Goal: Task Accomplishment & Management: Manage account settings

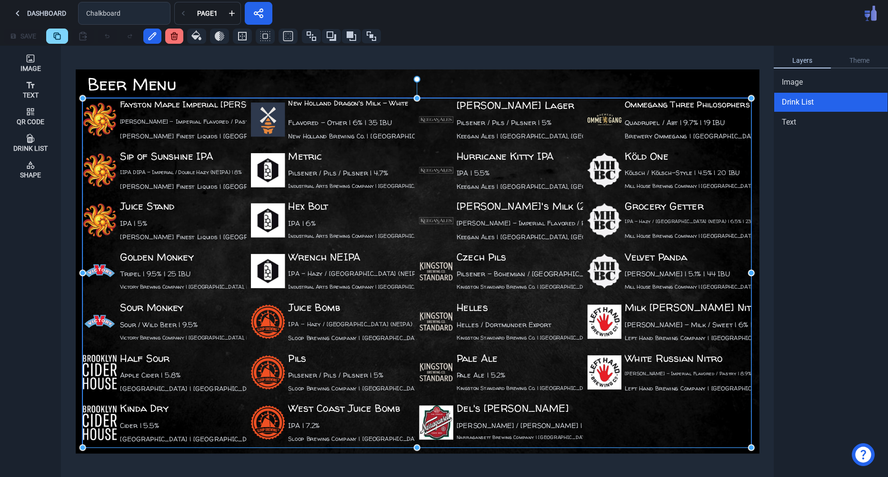
click at [543, 299] on div "Fayston Maple Imperial [PERSON_NAME] [PERSON_NAME] - Imperial Flavored / Pastry…" at bounding box center [416, 273] width 668 height 350
click at [543, 299] on div "Fayston Maple Imperial Stout Stout - Imperial Flavored / Pastry | 10.1% Lawson'…" at bounding box center [416, 273] width 668 height 350
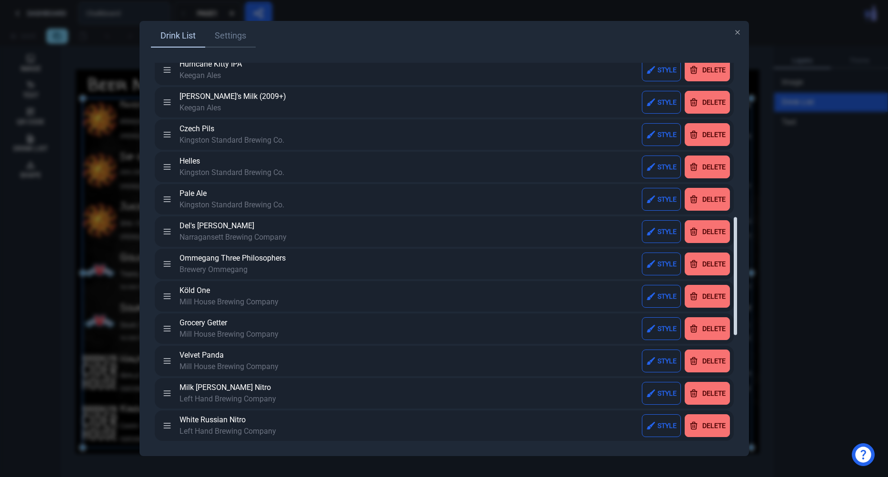
scroll to position [496, 0]
click at [707, 206] on button "Delete" at bounding box center [706, 200] width 45 height 23
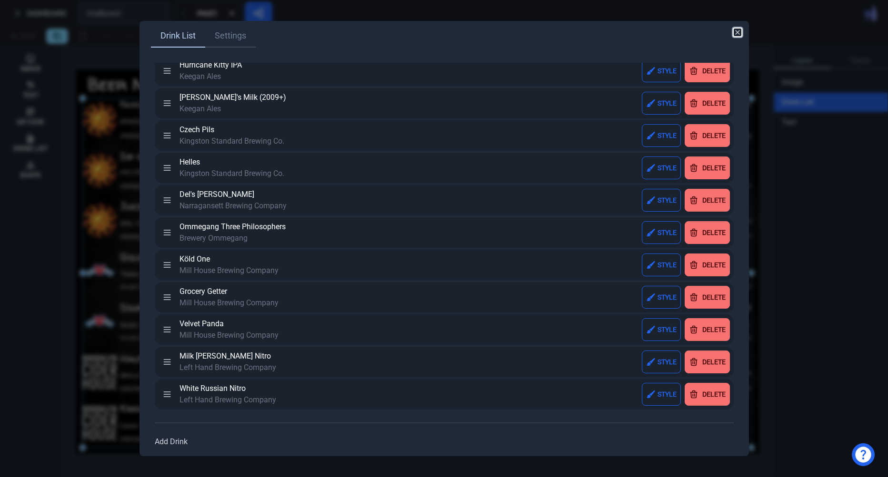
click at [738, 33] on icon "button" at bounding box center [737, 32] width 4 height 4
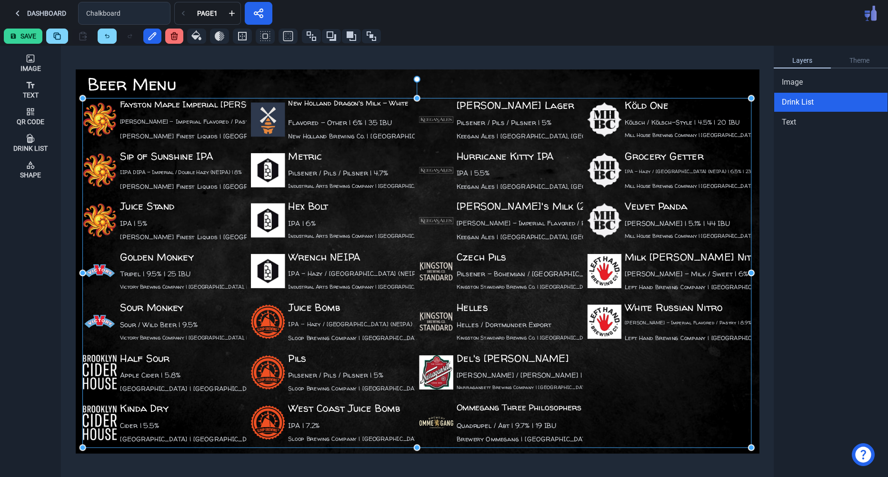
click at [25, 41] on button "Save" at bounding box center [23, 36] width 39 height 15
click at [21, 19] on icon at bounding box center [17, 13] width 11 height 11
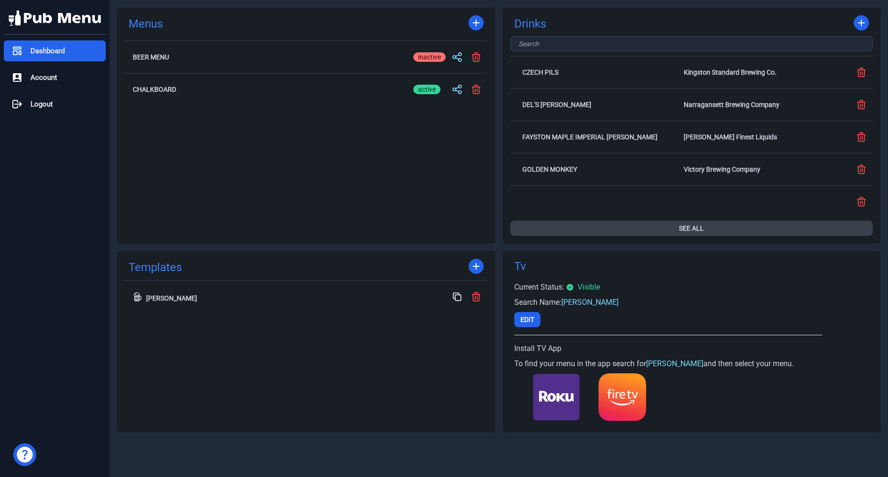
click at [691, 222] on button "See All" at bounding box center [691, 228] width 363 height 15
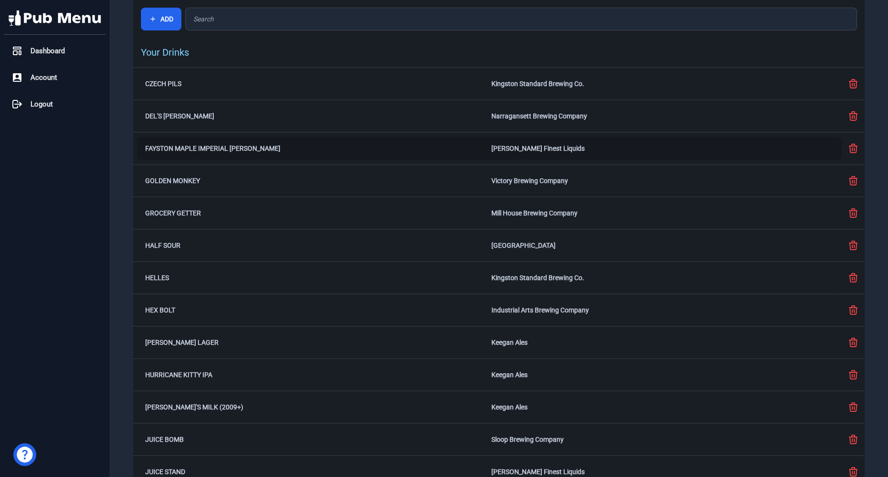
click at [484, 143] on div "Fayston Maple Imperial Stout Lawson's Finest Liquids" at bounding box center [489, 148] width 704 height 23
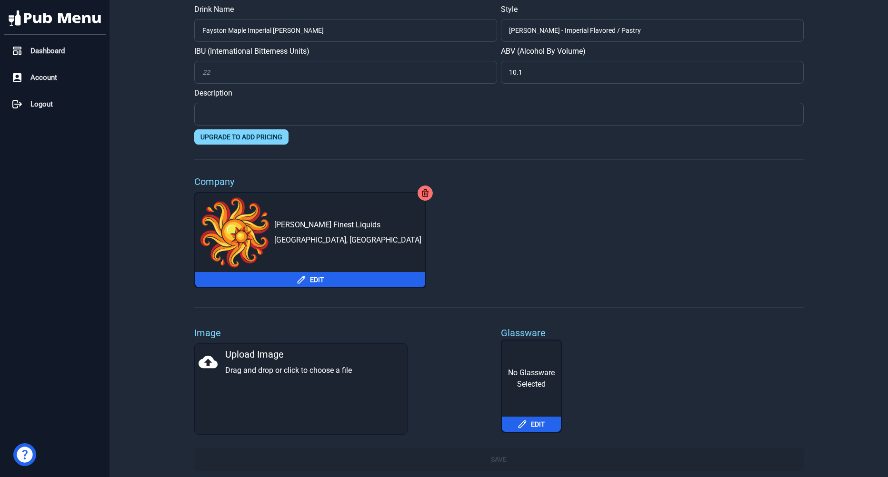
click at [354, 377] on div "Upload Image Drag and drop or click to choose a file" at bounding box center [300, 389] width 213 height 91
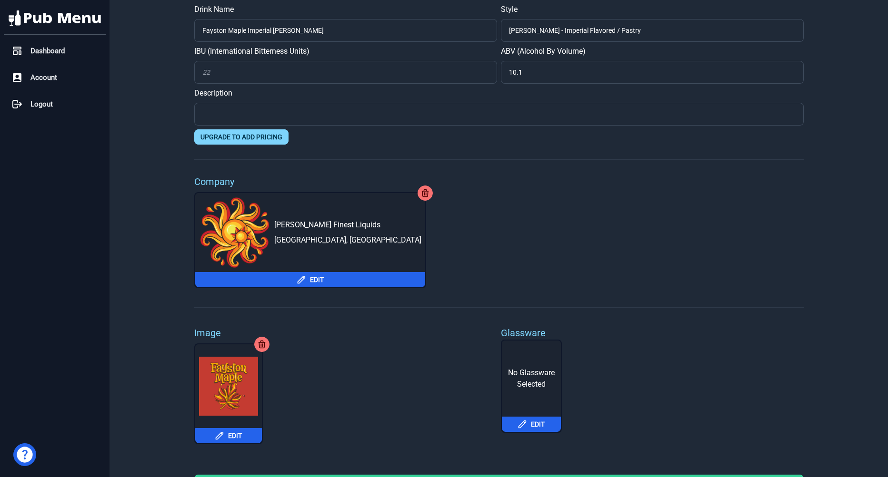
scroll to position [24, 0]
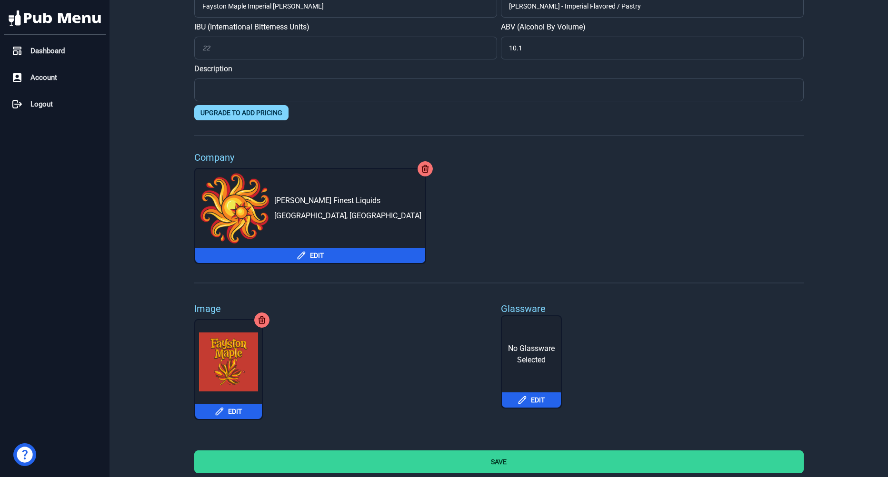
click at [658, 466] on button "Save" at bounding box center [498, 462] width 609 height 23
click at [491, 462] on button "Save" at bounding box center [498, 462] width 609 height 23
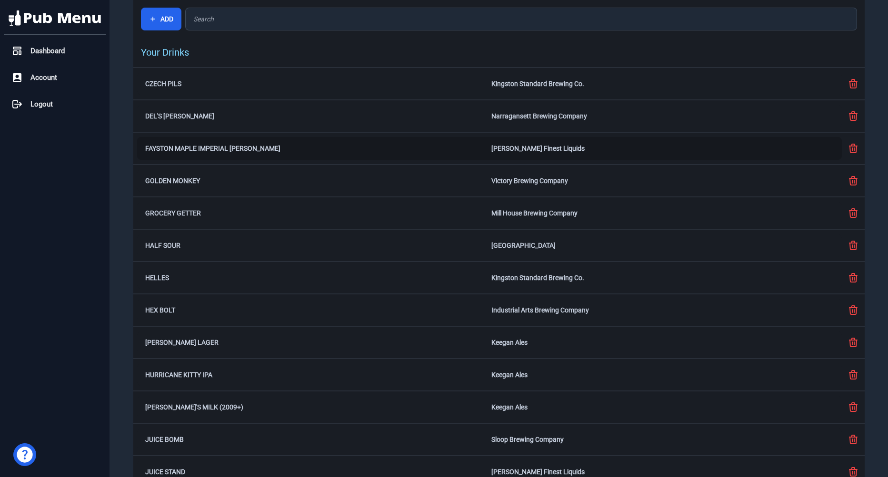
click at [544, 155] on div "Fayston Maple Imperial Stout Lawson's Finest Liquids" at bounding box center [489, 148] width 704 height 23
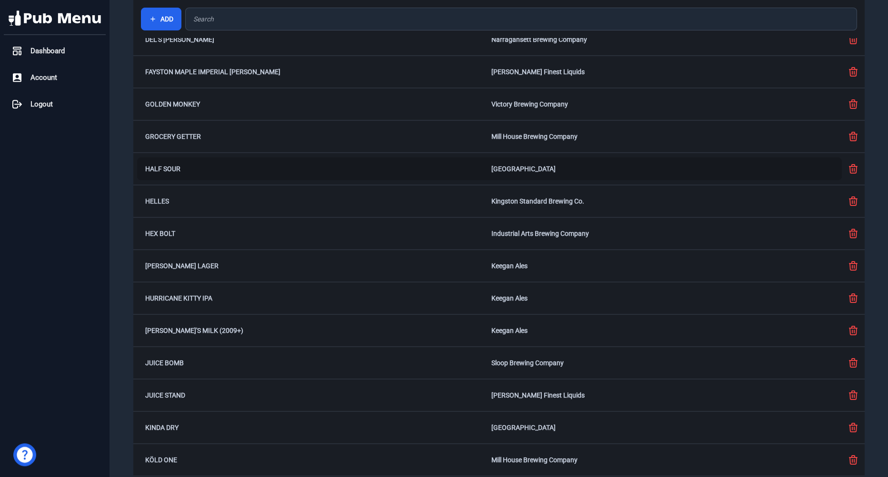
scroll to position [78, 0]
click at [516, 388] on div "Juice Stand Lawson's Finest Liquids" at bounding box center [489, 394] width 704 height 23
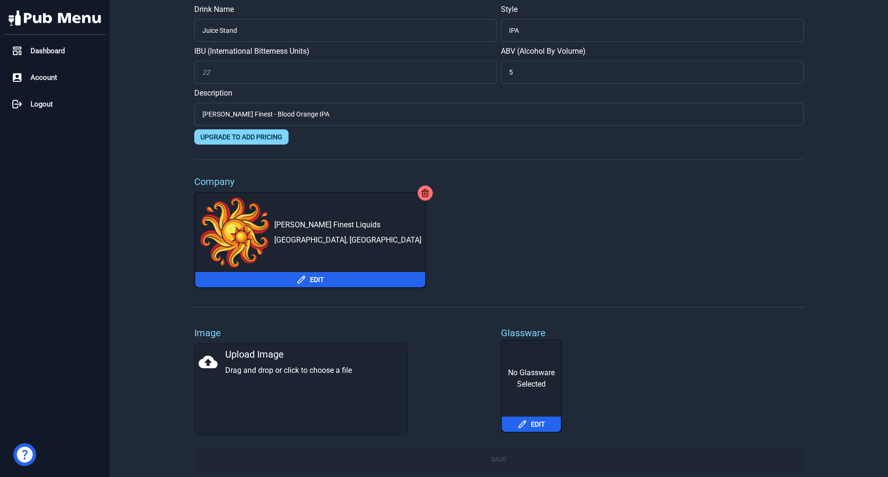
click at [260, 361] on div "Upload Image Drag and drop or click to choose a file" at bounding box center [300, 362] width 205 height 29
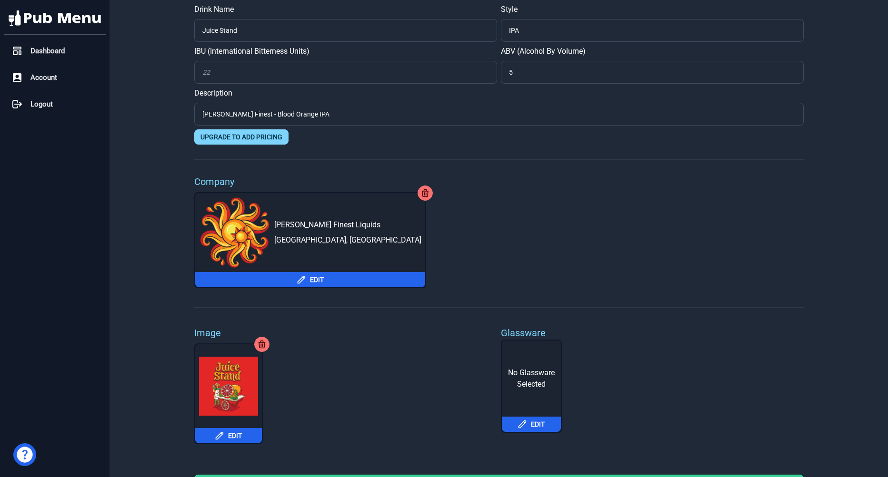
scroll to position [24, 0]
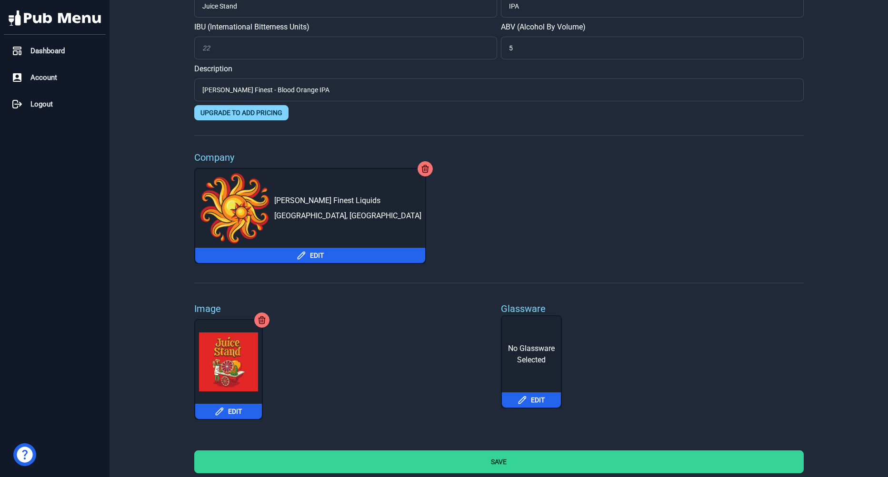
click at [543, 458] on button "Save" at bounding box center [498, 462] width 609 height 23
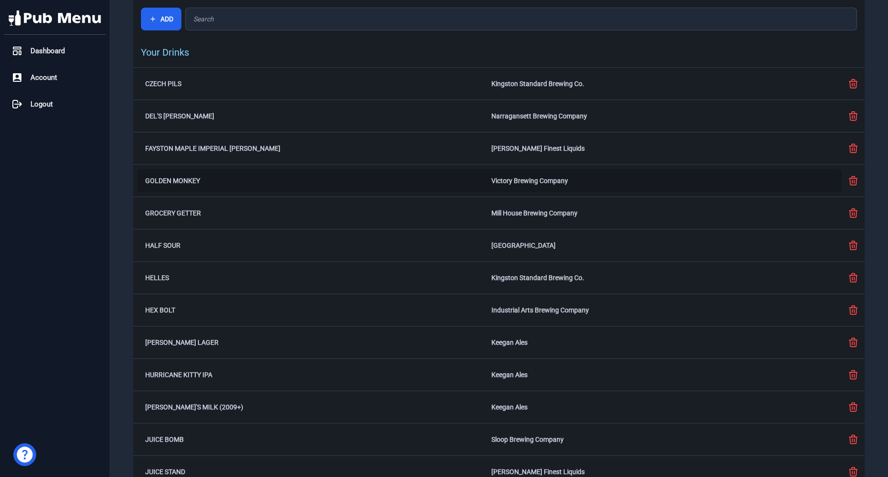
click at [572, 185] on div "Golden Monkey Victory Brewing Company" at bounding box center [489, 180] width 704 height 23
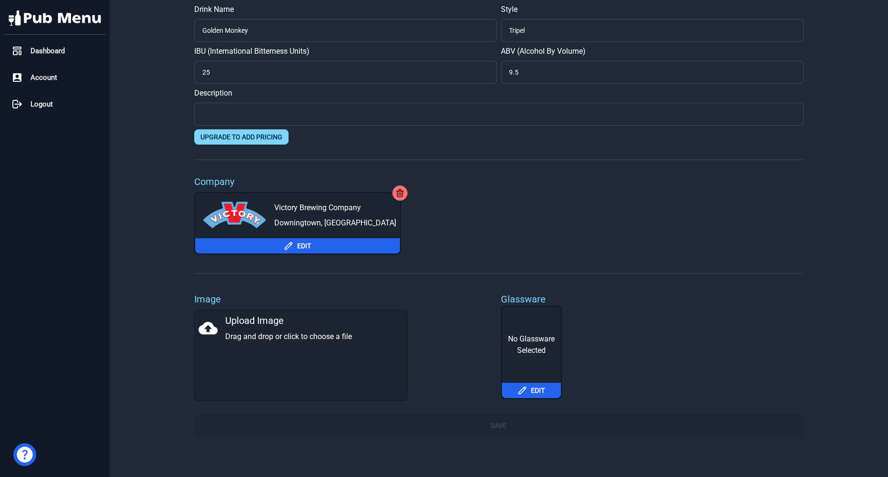
click at [273, 334] on div "Upload Image Drag and drop or click to choose a file" at bounding box center [300, 328] width 205 height 29
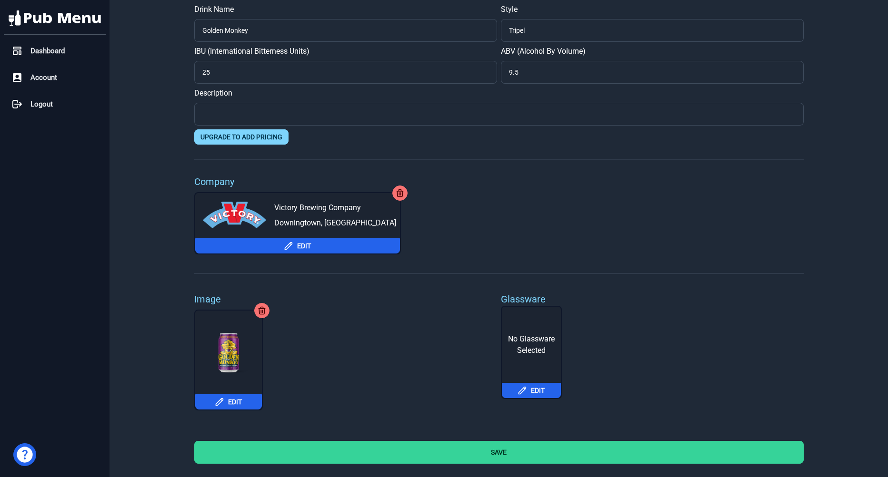
click at [516, 454] on button "Save" at bounding box center [498, 452] width 609 height 23
click at [493, 454] on button "Save" at bounding box center [498, 452] width 609 height 23
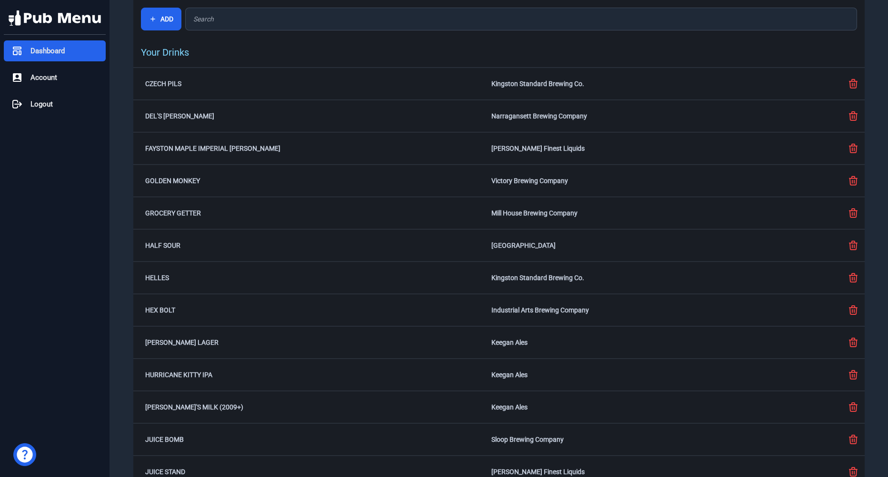
click at [38, 61] on div "Dashboard" at bounding box center [55, 50] width 102 height 21
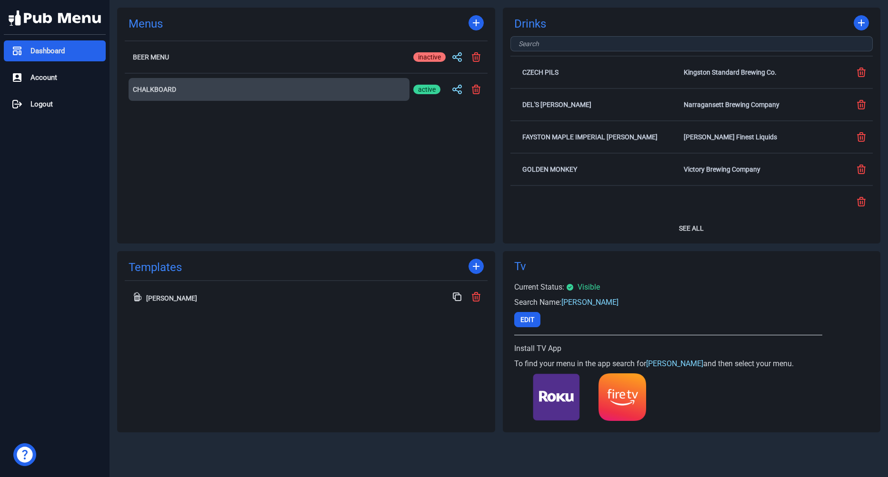
click at [372, 90] on h2 "Chalkboard" at bounding box center [269, 89] width 272 height 7
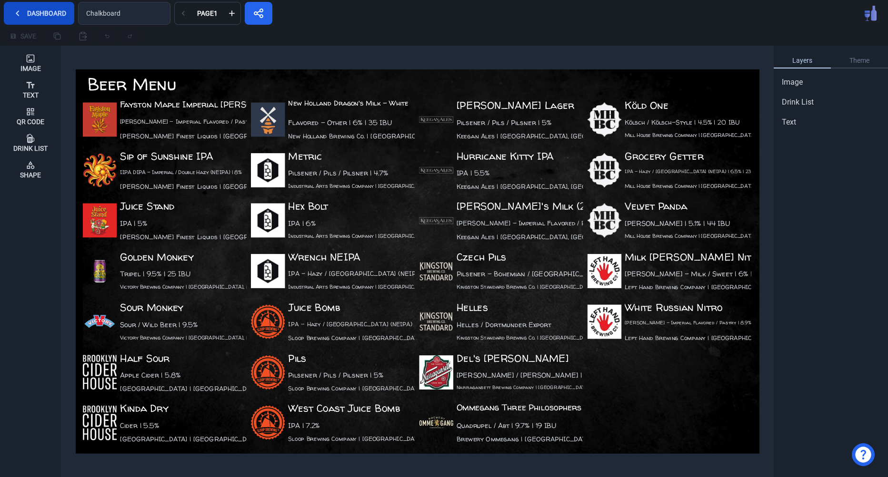
click at [39, 22] on button "Dashboard" at bounding box center [39, 13] width 70 height 23
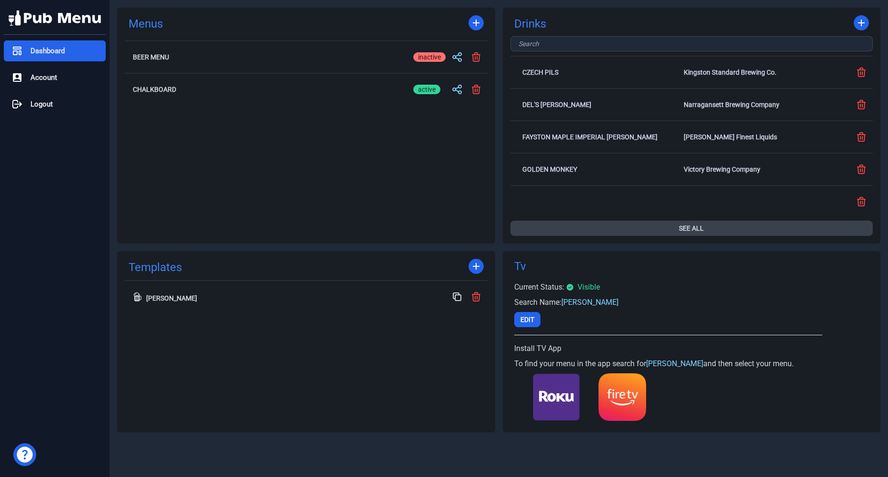
click at [694, 235] on button "See All" at bounding box center [691, 228] width 363 height 15
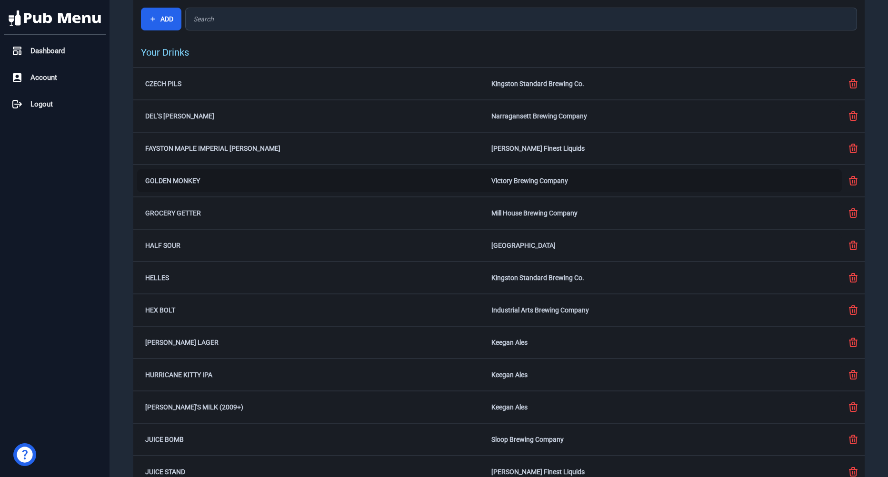
click at [590, 185] on div "Golden Monkey Victory Brewing Company" at bounding box center [489, 180] width 704 height 23
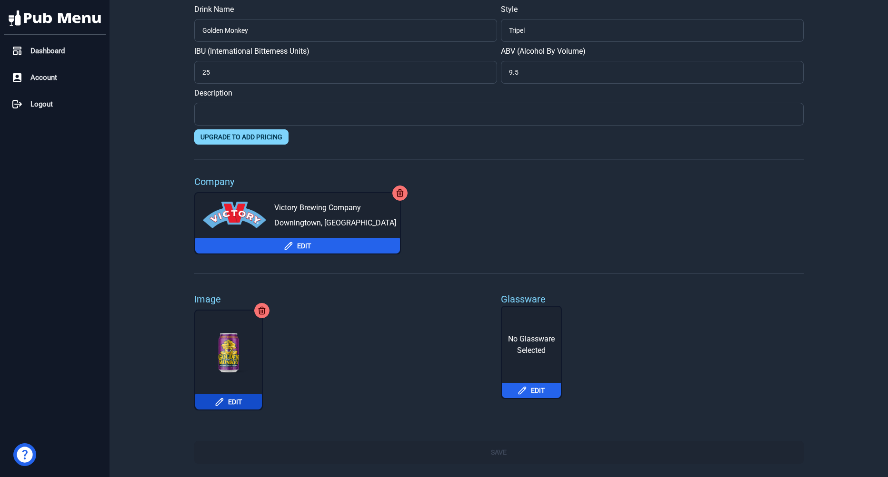
click at [217, 400] on icon at bounding box center [220, 402] width 10 height 10
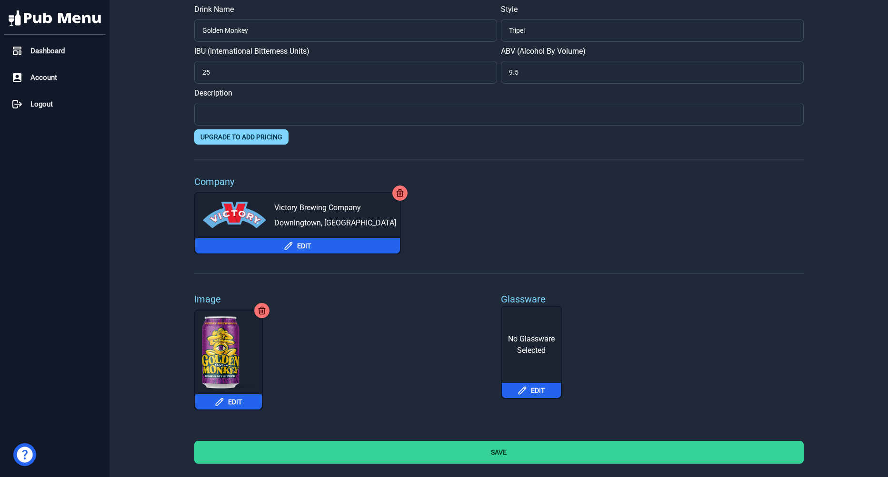
click at [501, 452] on button "Save" at bounding box center [498, 452] width 609 height 23
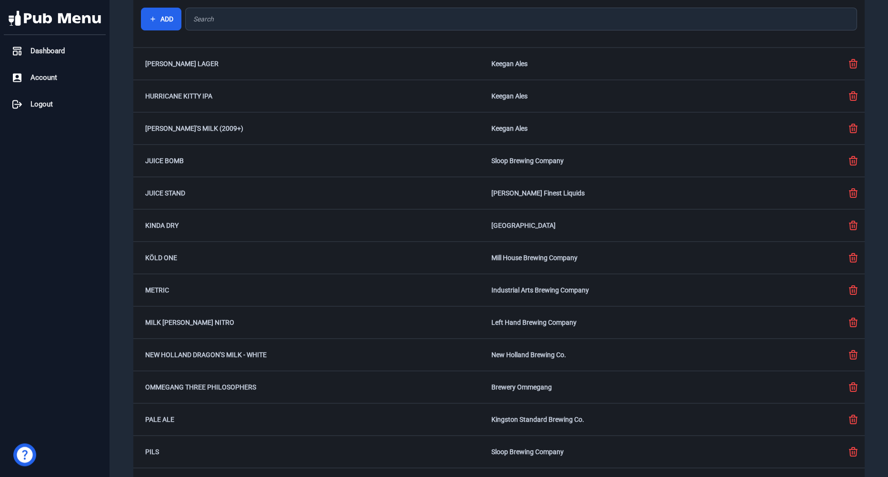
scroll to position [288, 0]
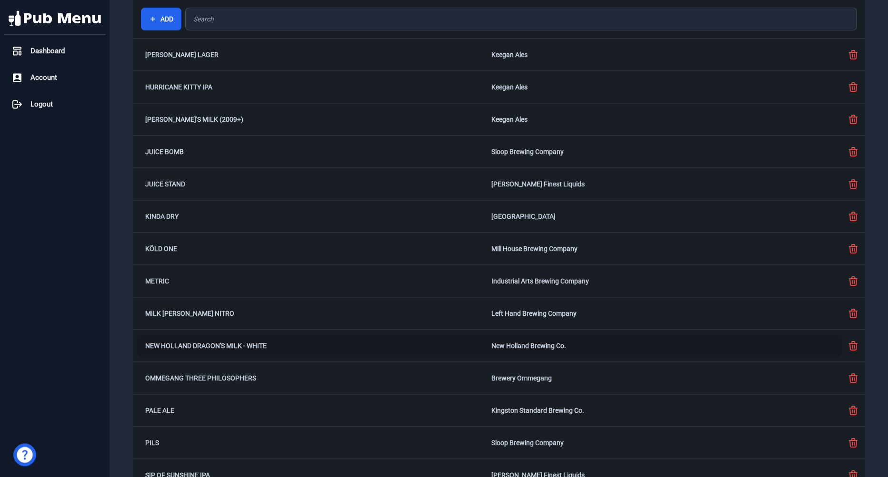
click at [540, 339] on div "New Holland Dragon's Milk - White New Holland Brewing Co." at bounding box center [489, 346] width 704 height 23
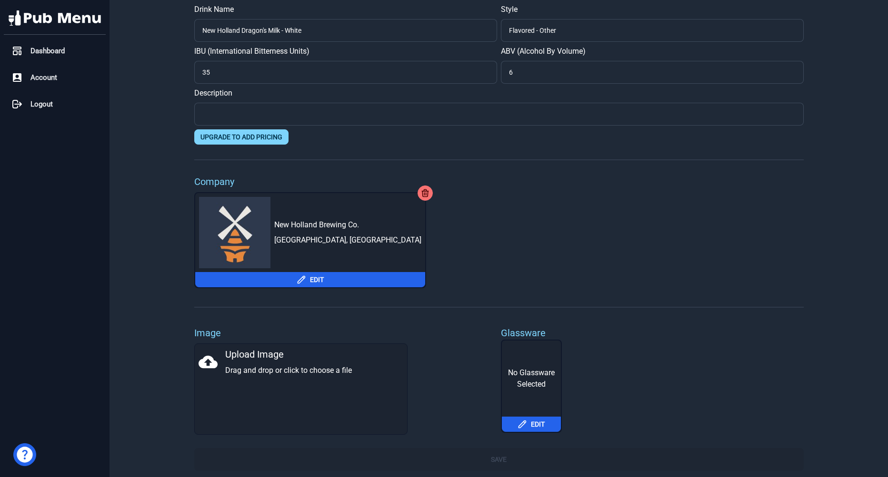
click at [259, 375] on div "Upload Image Drag and drop or click to choose a file" at bounding box center [300, 362] width 205 height 29
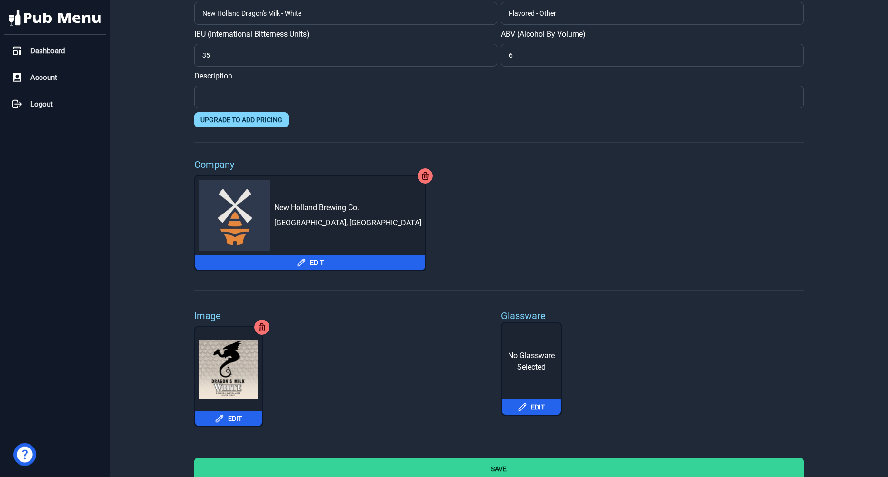
scroll to position [24, 0]
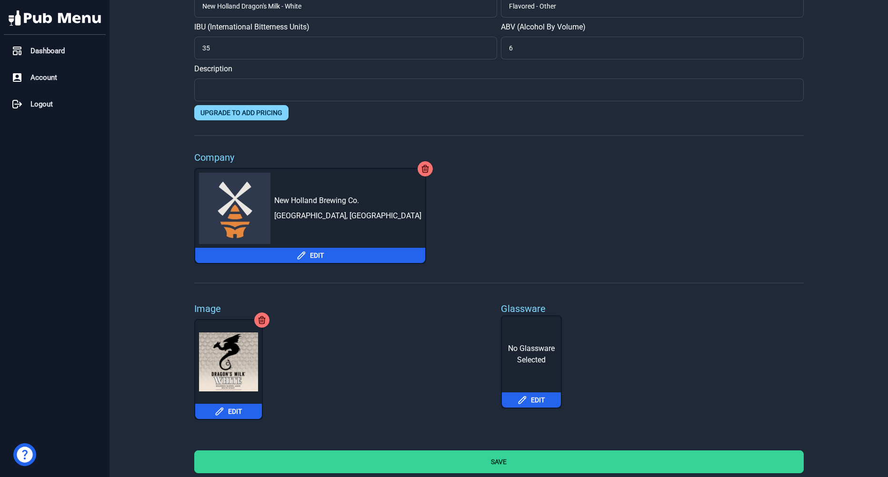
click at [749, 464] on button "Save" at bounding box center [498, 462] width 609 height 23
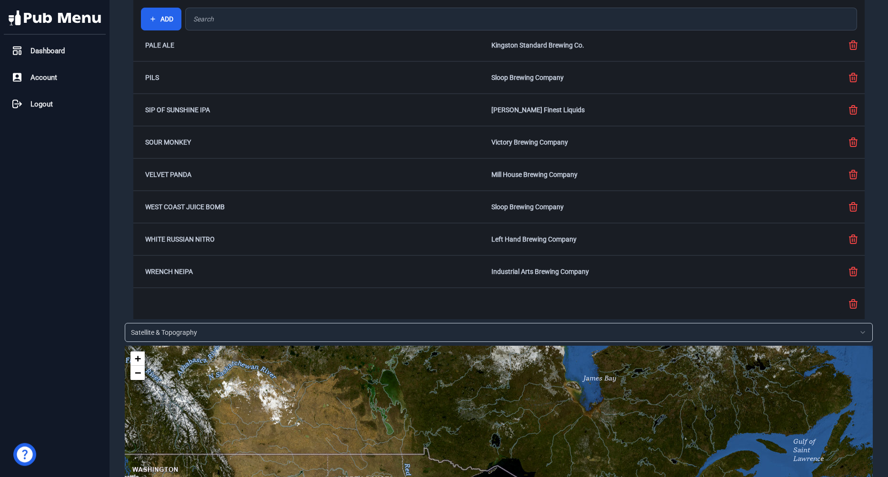
scroll to position [647, 0]
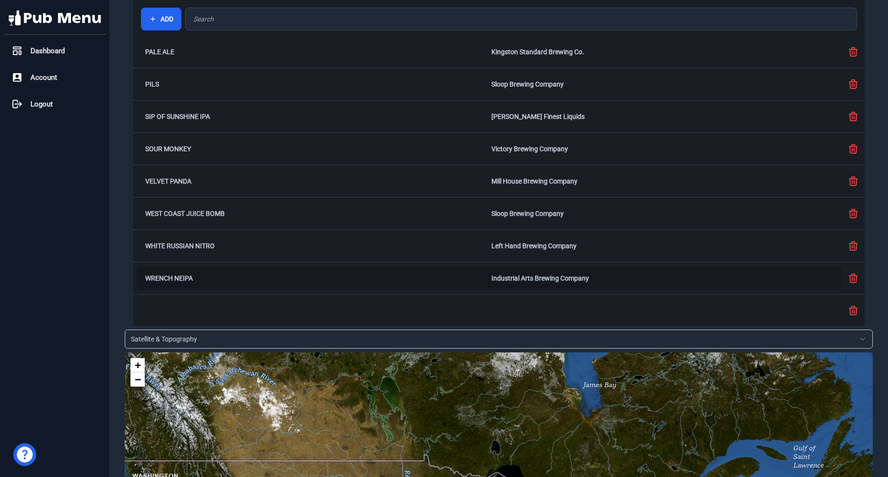
click at [234, 271] on div "Wrench NEIPA Industrial Arts Brewing Company" at bounding box center [489, 278] width 704 height 23
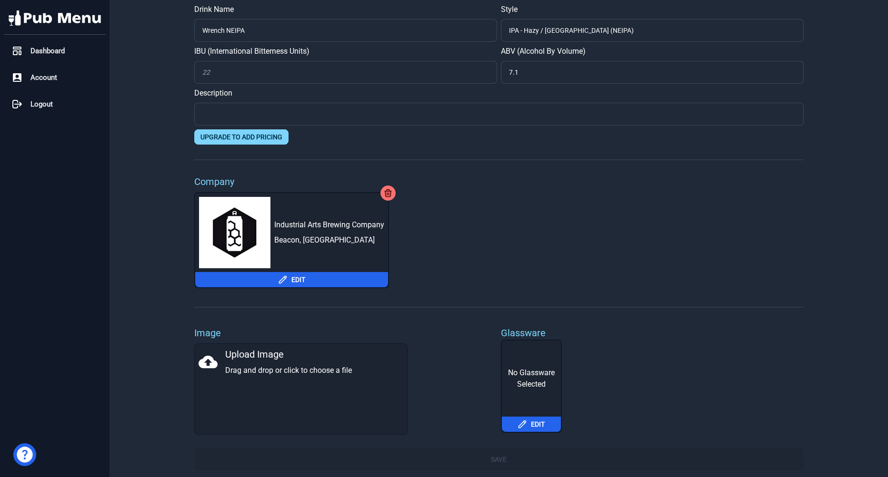
click at [214, 361] on icon at bounding box center [207, 362] width 19 height 13
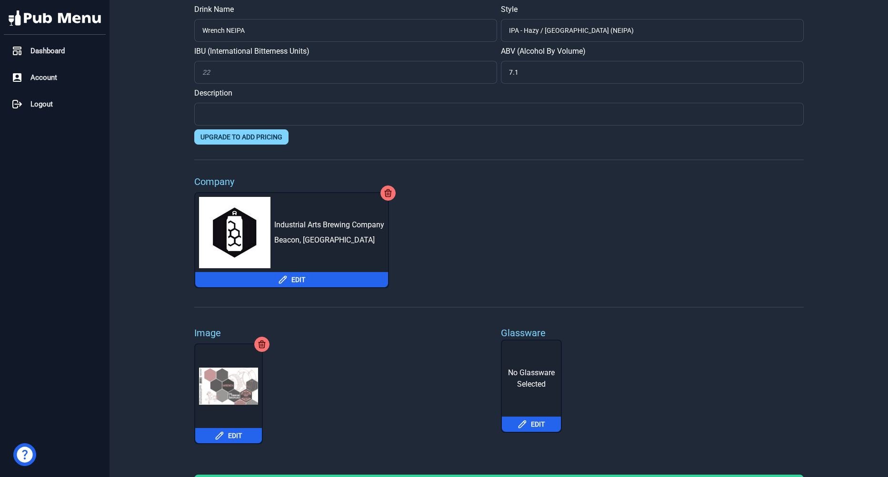
scroll to position [24, 0]
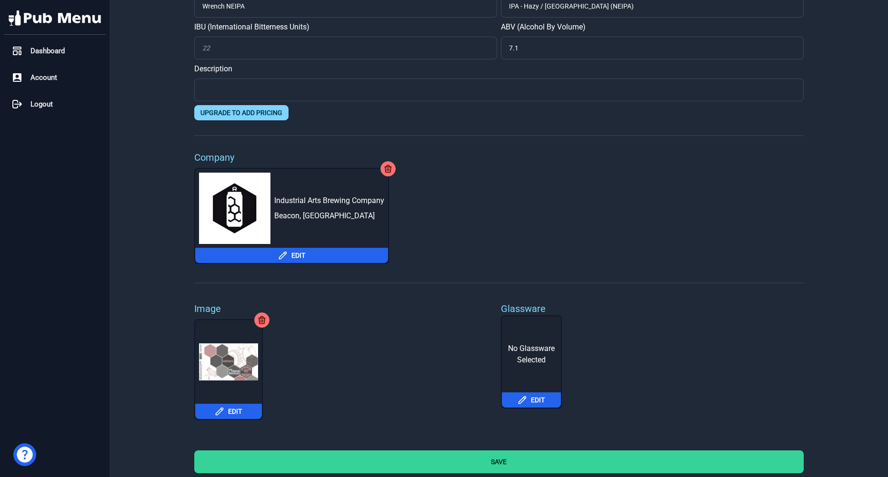
click at [593, 459] on button "Save" at bounding box center [498, 462] width 609 height 23
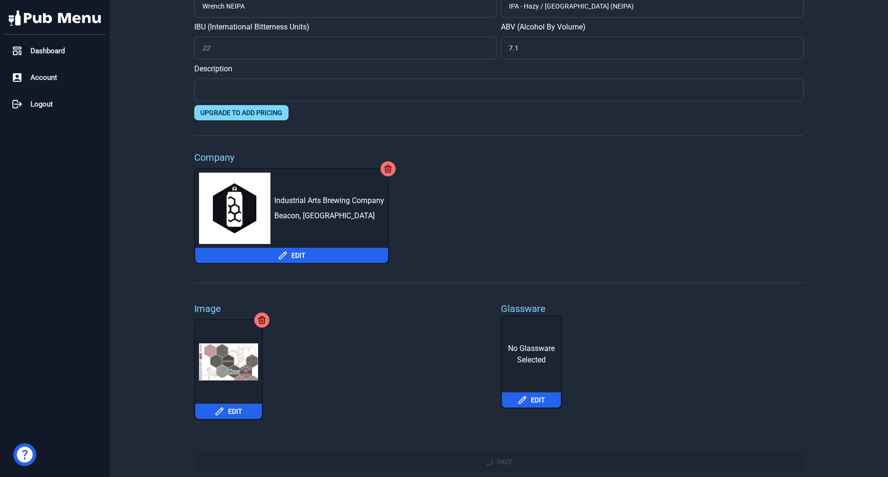
click at [496, 463] on div "Save" at bounding box center [498, 462] width 609 height 23
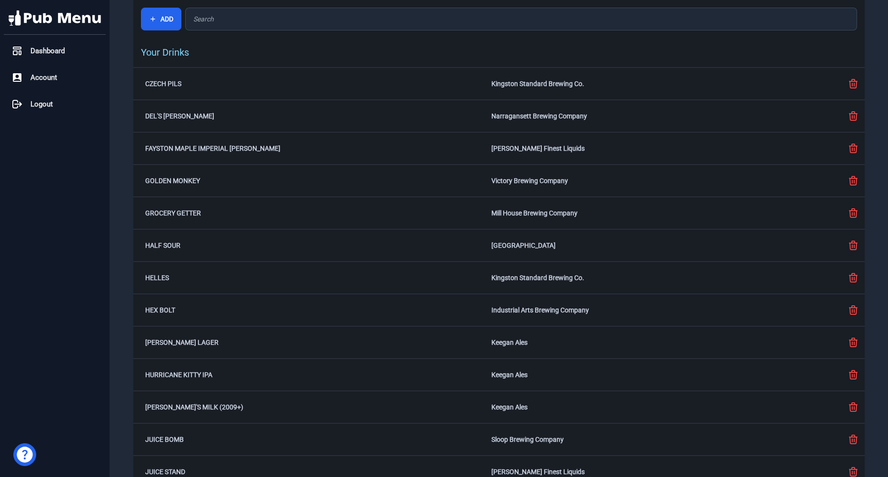
click at [30, 40] on div "Dashboard Account Logout" at bounding box center [54, 238] width 109 height 477
click at [40, 55] on span "Dashboard" at bounding box center [47, 51] width 34 height 11
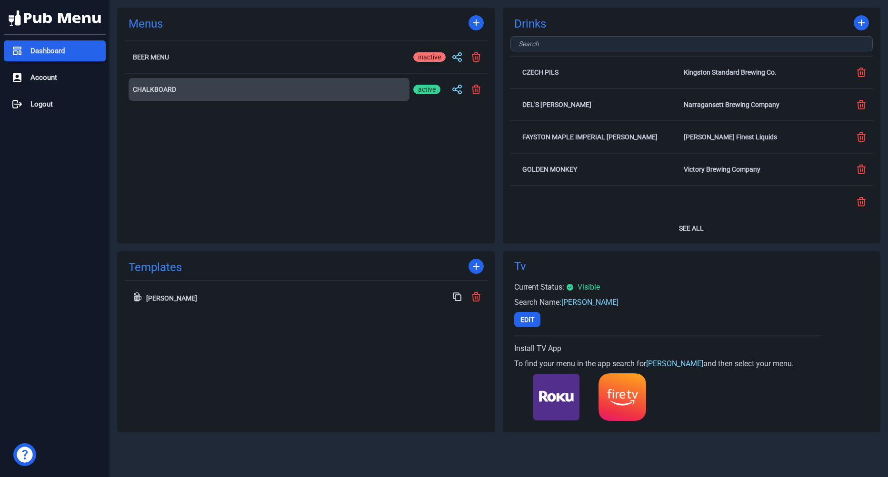
click at [166, 94] on button "Chalkboard" at bounding box center [269, 89] width 281 height 23
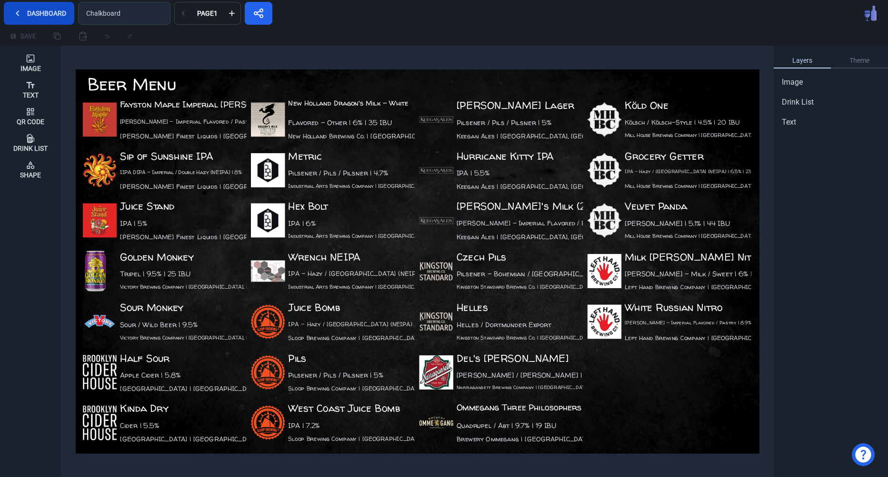
click at [55, 17] on button "Dashboard" at bounding box center [39, 13] width 70 height 23
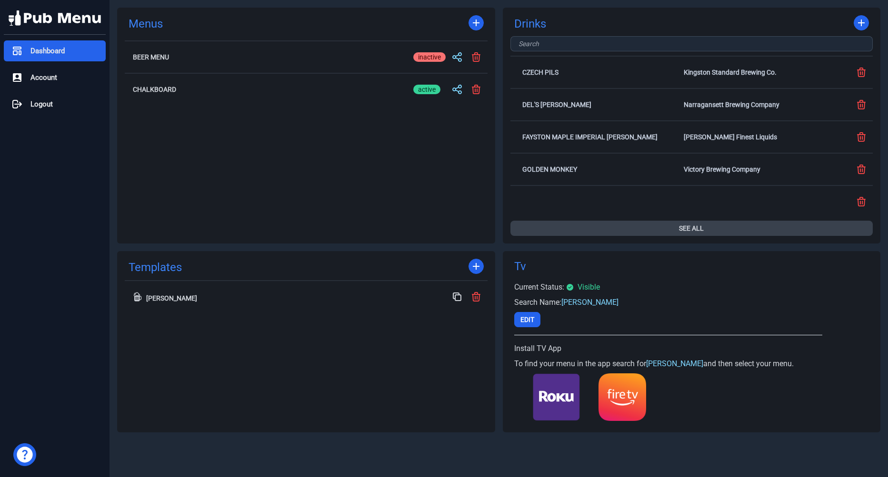
click at [687, 225] on button "See All" at bounding box center [691, 228] width 363 height 15
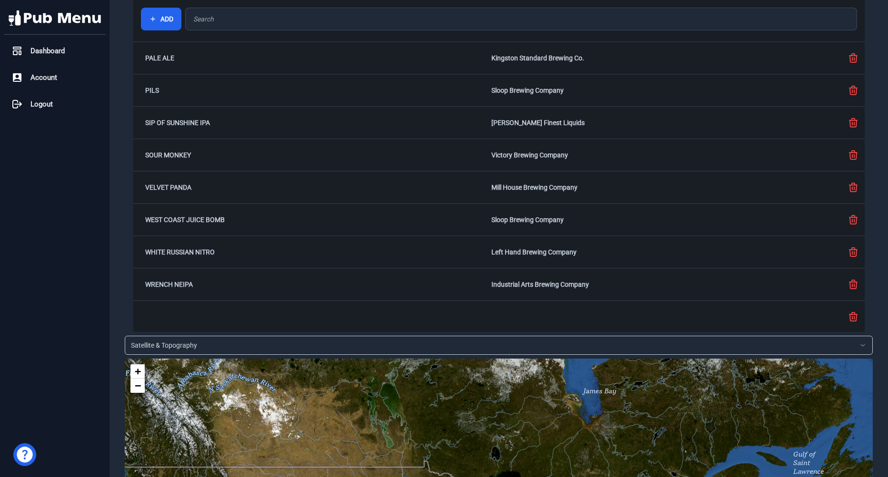
scroll to position [629, 0]
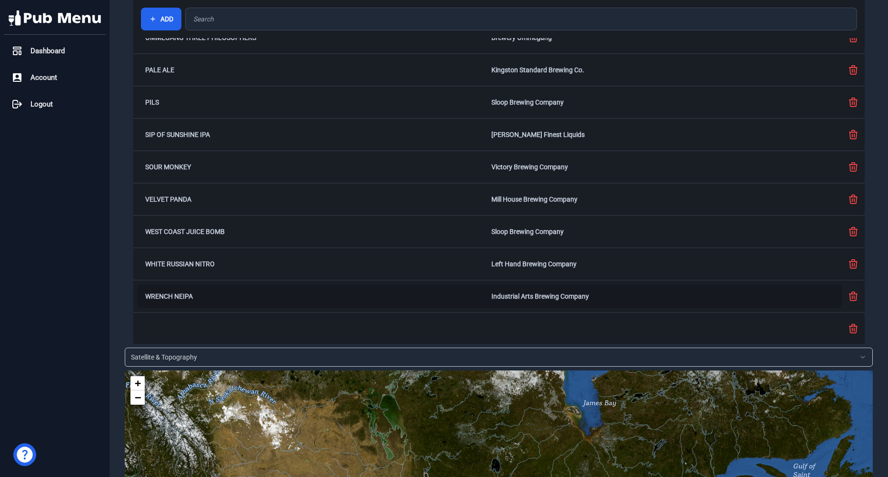
click at [171, 288] on div "Wrench NEIPA Industrial Arts Brewing Company" at bounding box center [489, 296] width 704 height 23
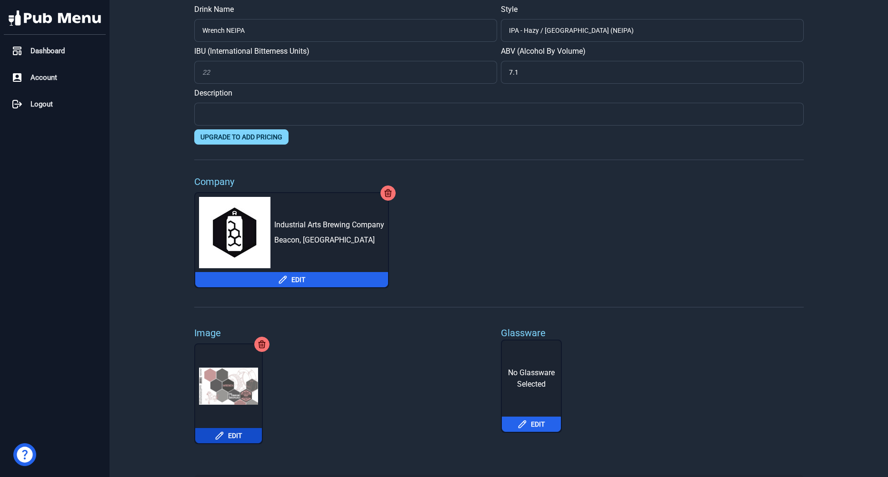
click at [246, 441] on button "Edit" at bounding box center [228, 435] width 67 height 15
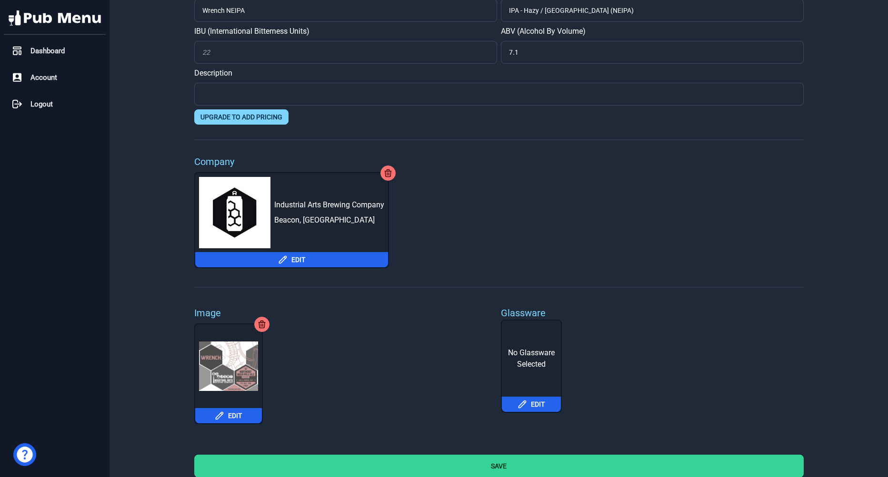
scroll to position [24, 0]
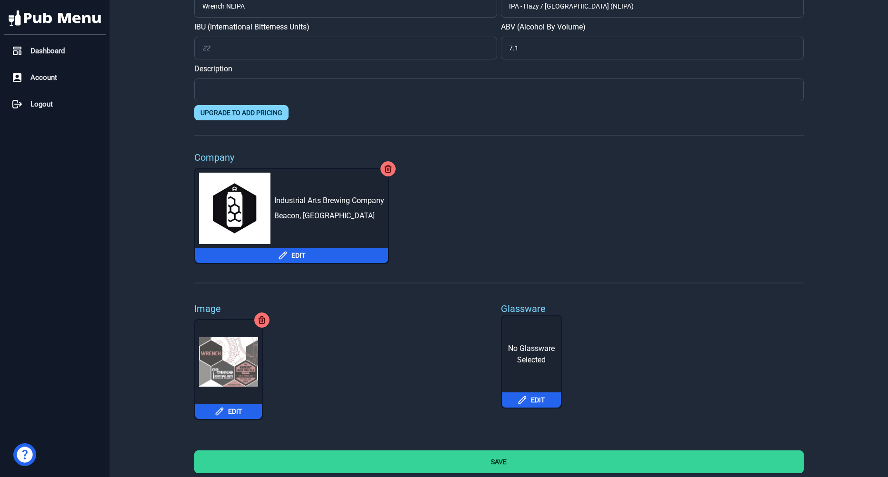
click at [711, 467] on button "Save" at bounding box center [498, 462] width 609 height 23
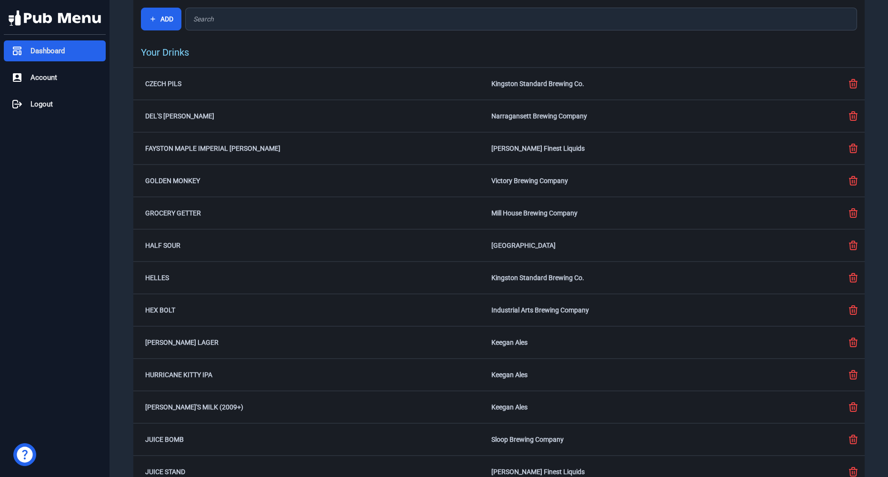
click at [39, 42] on div "Dashboard" at bounding box center [55, 50] width 102 height 21
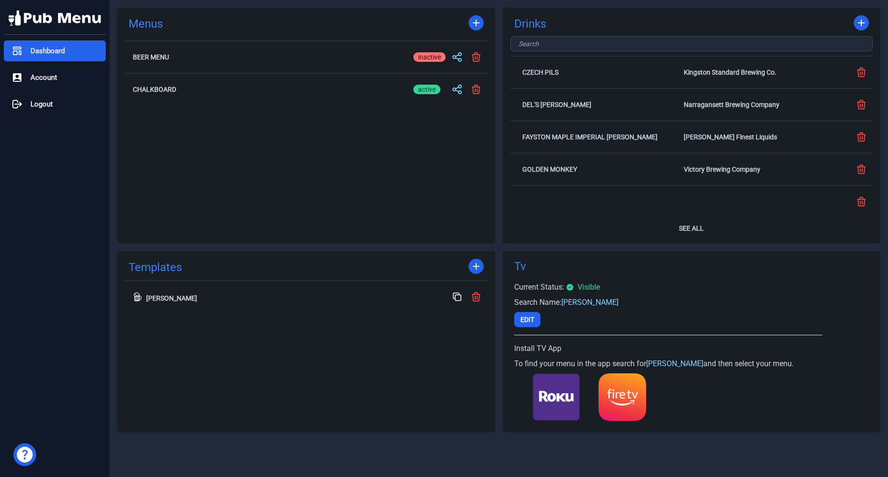
click at [72, 45] on div "Dashboard" at bounding box center [55, 50] width 102 height 21
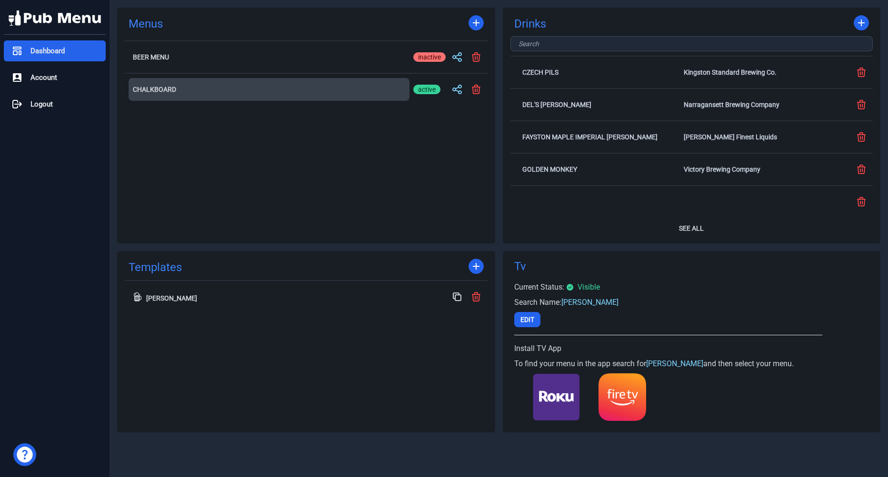
click at [164, 86] on h2 "Chalkboard" at bounding box center [269, 89] width 272 height 7
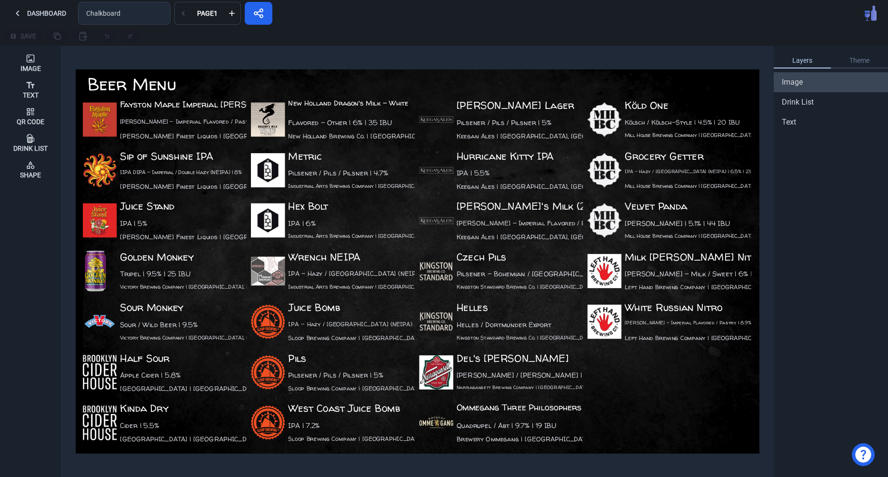
click at [792, 85] on span "Image" at bounding box center [791, 82] width 21 height 11
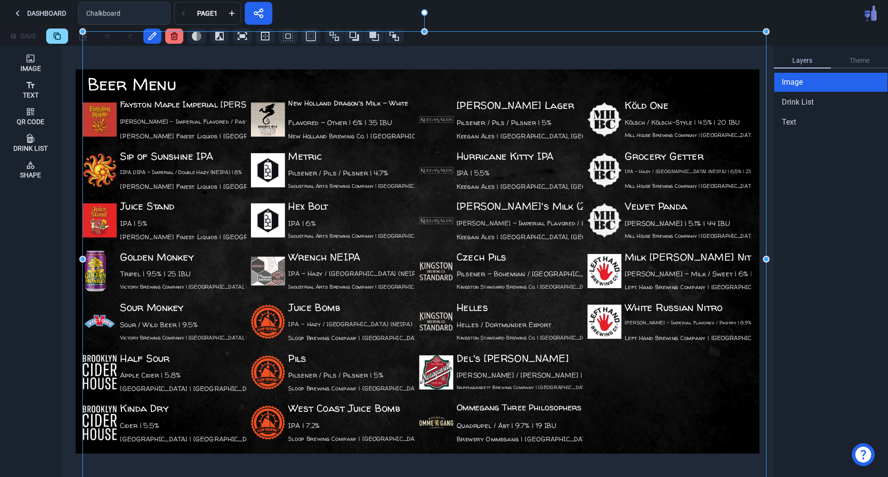
click at [789, 16] on div "Dashboard Chalkboard Page 1" at bounding box center [444, 13] width 888 height 27
click at [10, 251] on div "Image Text Qr Code Drink List Shape" at bounding box center [30, 262] width 61 height 432
click at [34, 167] on icon at bounding box center [31, 165] width 10 height 10
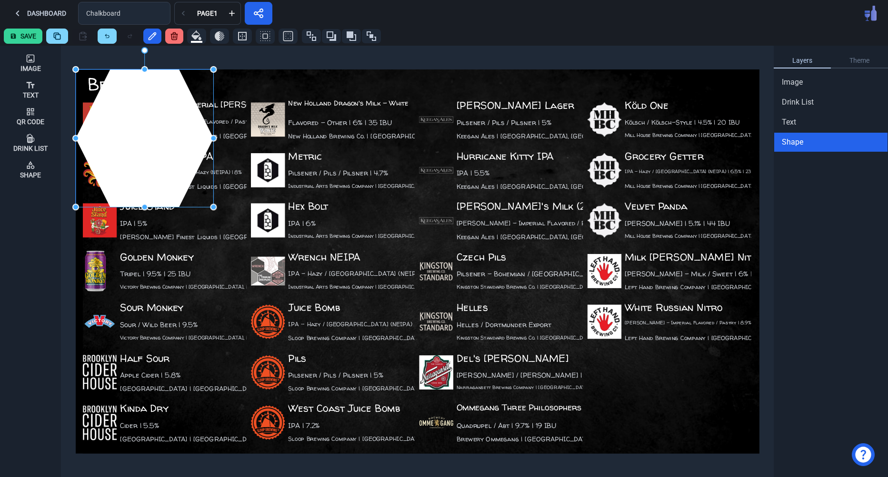
click at [167, 135] on div at bounding box center [145, 138] width 138 height 138
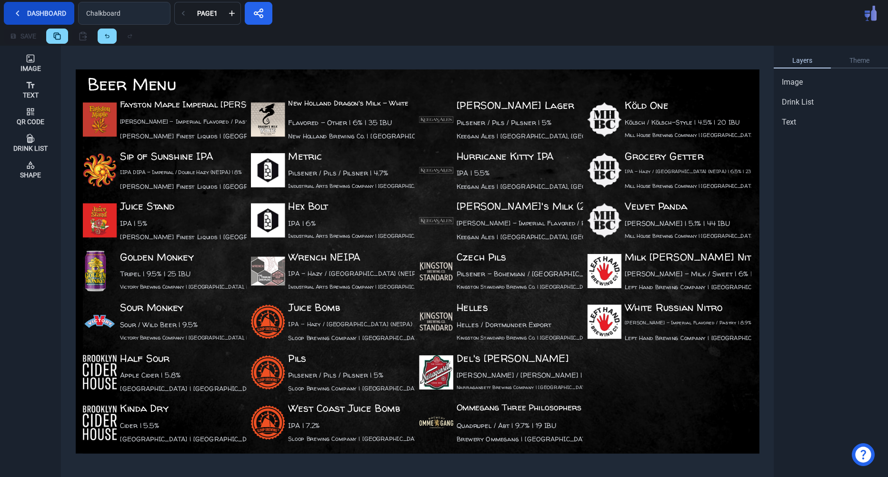
click at [32, 6] on button "Dashboard" at bounding box center [39, 13] width 70 height 23
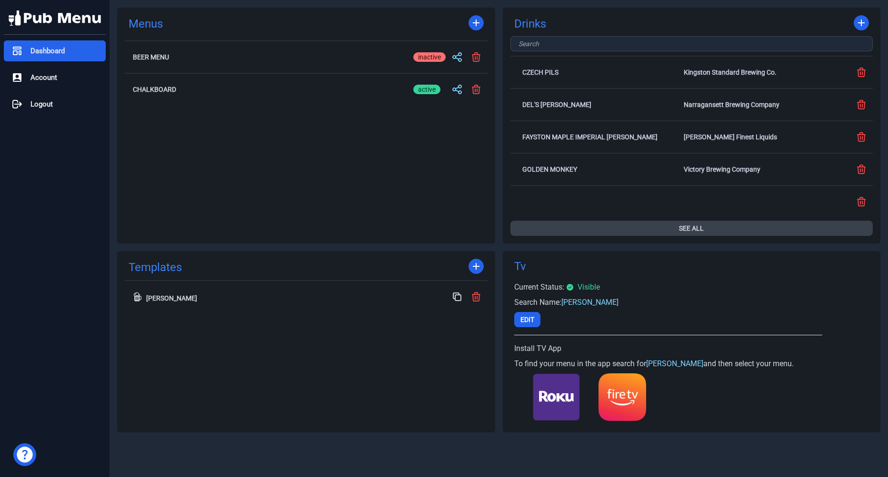
click at [698, 222] on button "See All" at bounding box center [691, 228] width 363 height 15
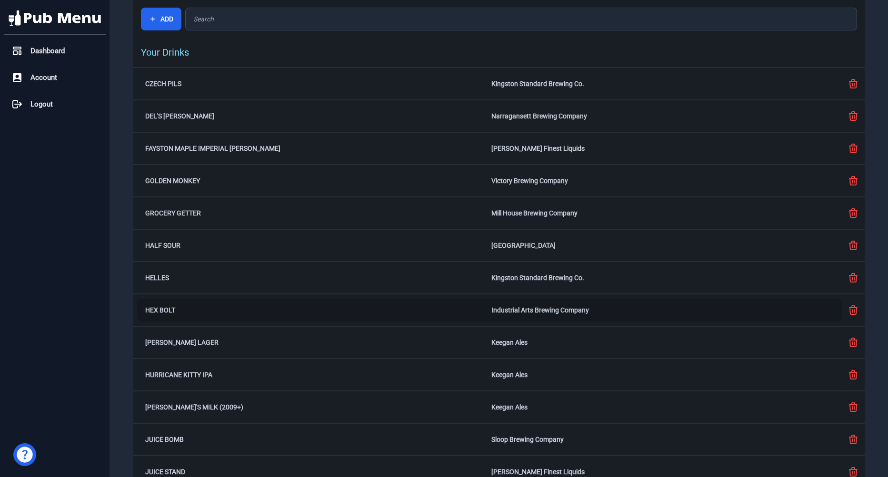
click at [556, 311] on div "Industrial Arts Brewing Company" at bounding box center [662, 310] width 342 height 7
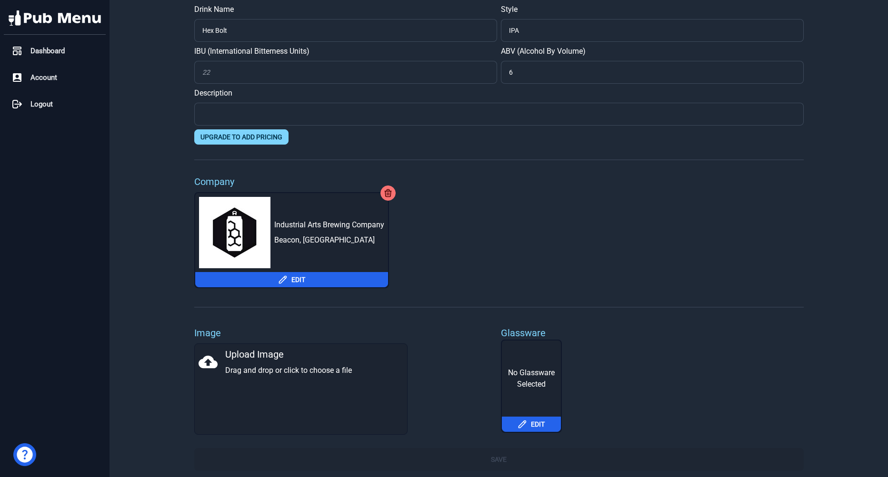
click at [281, 362] on div "Upload Image Drag and drop or click to choose a file" at bounding box center [300, 362] width 205 height 29
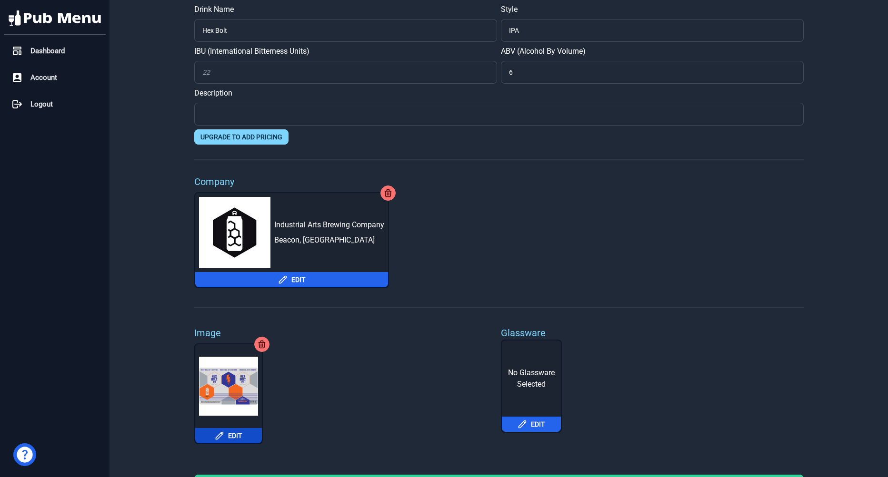
click at [239, 435] on button "Edit" at bounding box center [228, 435] width 67 height 15
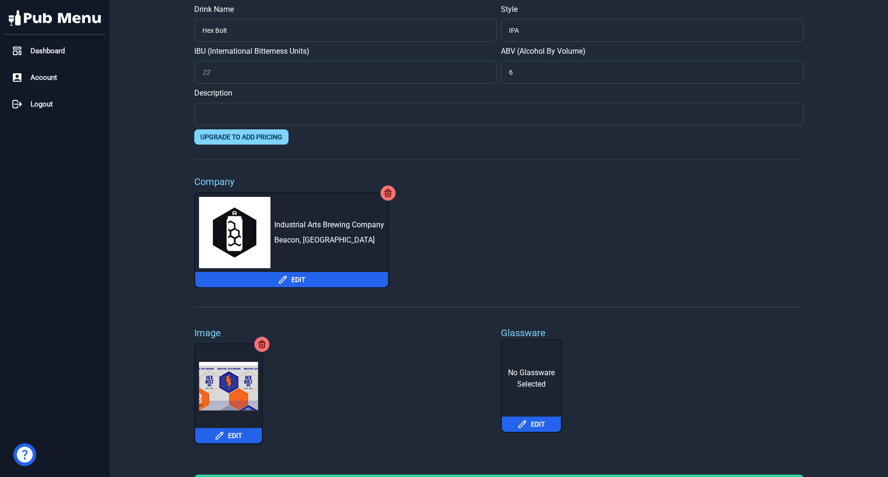
scroll to position [24, 0]
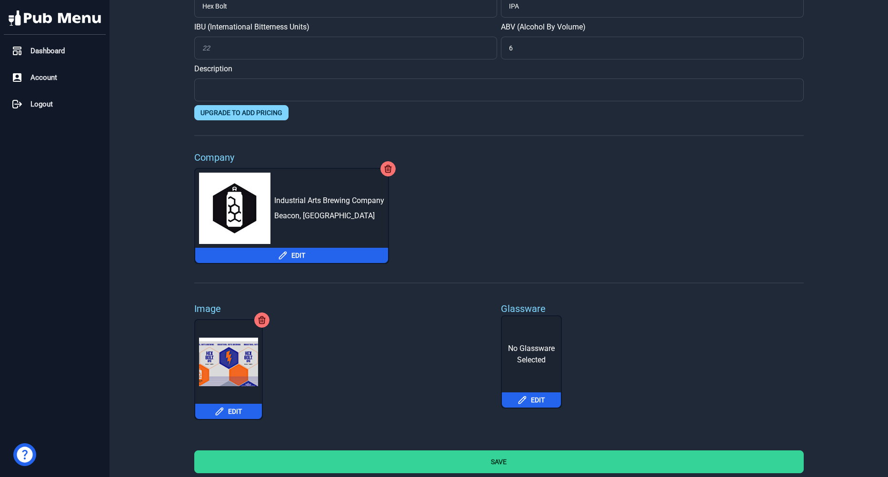
click at [585, 475] on div "Drink Name Hex Bolt Style IPA IBU (International Bitterness Units) ABV (Alcohol…" at bounding box center [498, 227] width 731 height 502
click at [582, 472] on button "Save" at bounding box center [498, 462] width 609 height 23
click at [519, 460] on button "Save" at bounding box center [498, 462] width 609 height 23
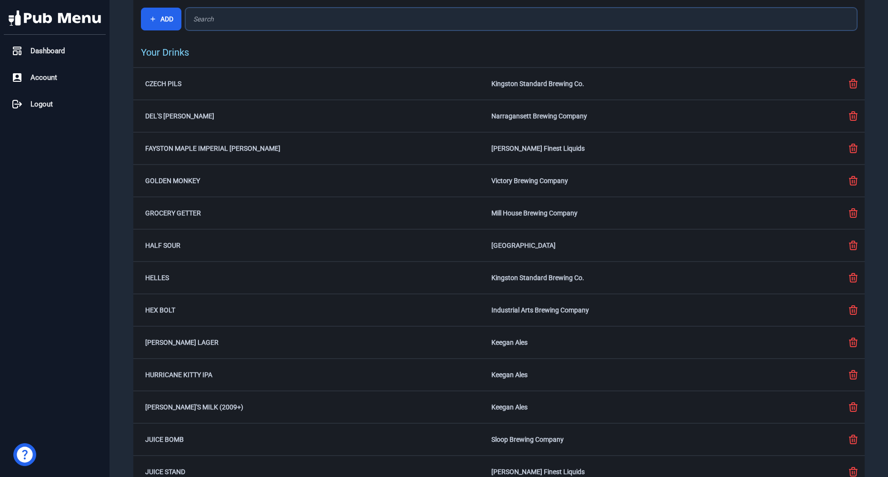
click at [267, 27] on input "text" at bounding box center [521, 19] width 672 height 23
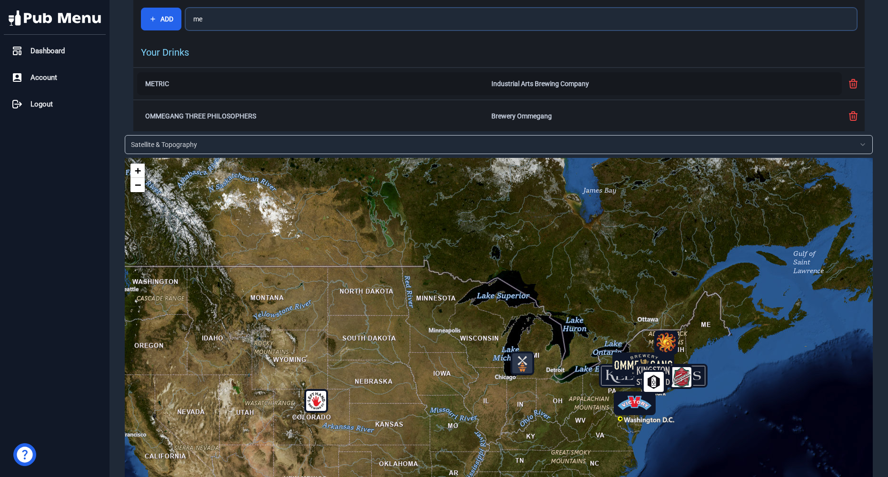
type input "me"
click at [331, 90] on div "Metric Industrial Arts Brewing Company" at bounding box center [489, 83] width 704 height 23
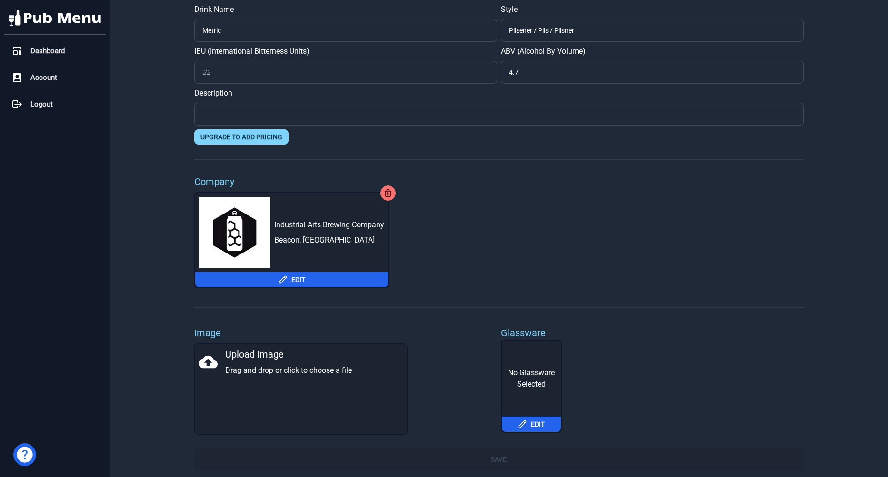
click at [245, 354] on div "Upload Image Drag and drop or click to choose a file" at bounding box center [300, 362] width 205 height 29
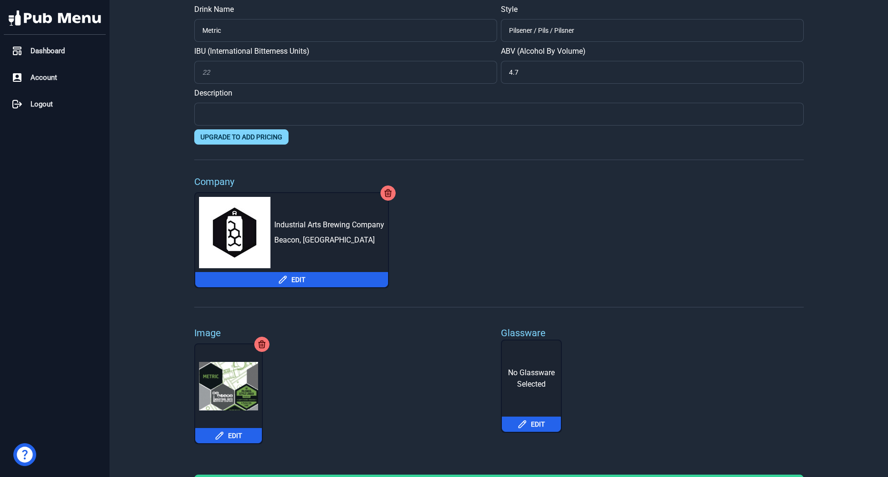
scroll to position [24, 0]
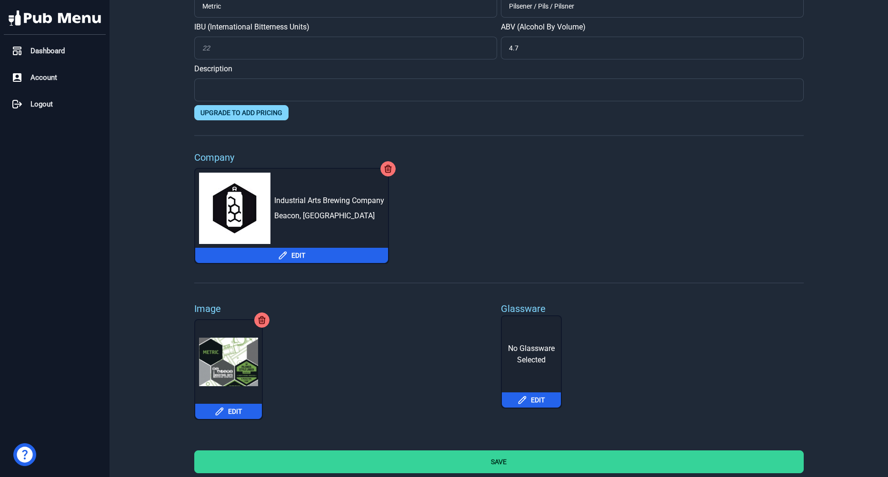
click at [483, 458] on button "Save" at bounding box center [498, 462] width 609 height 23
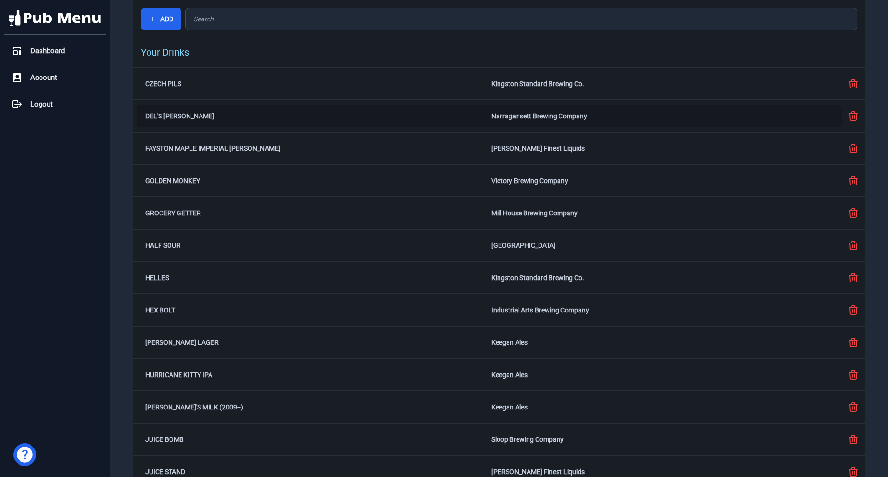
click at [486, 125] on div "Del's Shandy Narragansett Brewing Company" at bounding box center [489, 116] width 704 height 23
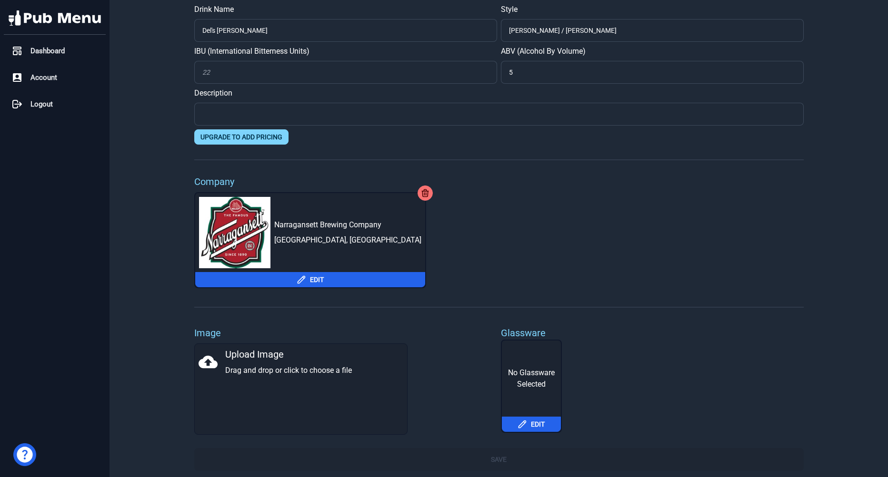
click at [208, 360] on icon at bounding box center [207, 362] width 19 height 19
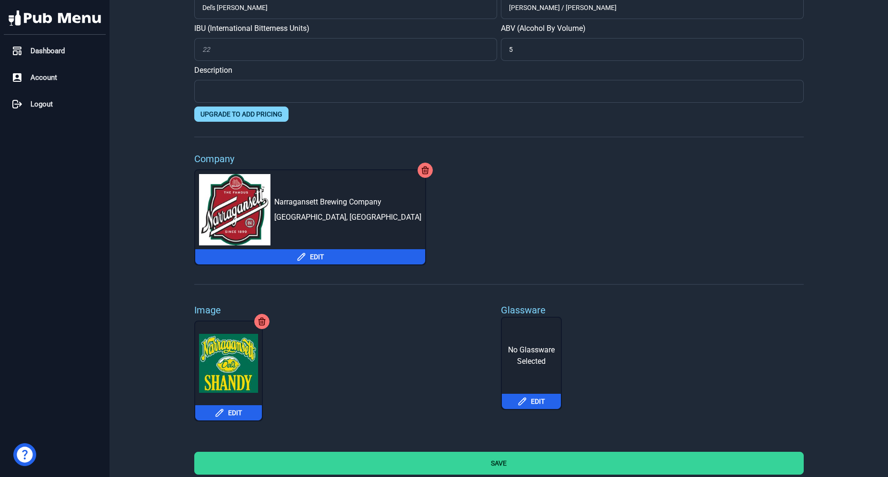
scroll to position [24, 0]
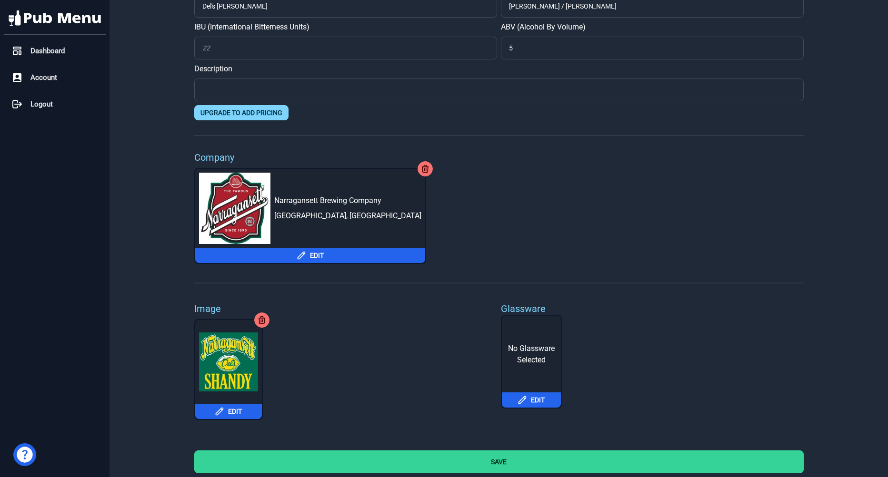
click at [718, 465] on button "Save" at bounding box center [498, 462] width 609 height 23
click at [708, 464] on button "Save" at bounding box center [498, 462] width 609 height 23
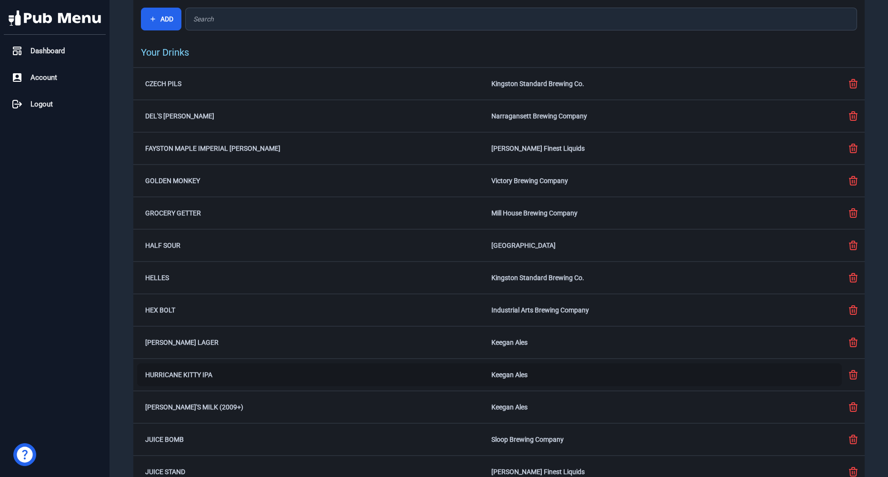
click at [510, 380] on div "Hurricane Kitty IPA Keegan Ales" at bounding box center [489, 375] width 704 height 23
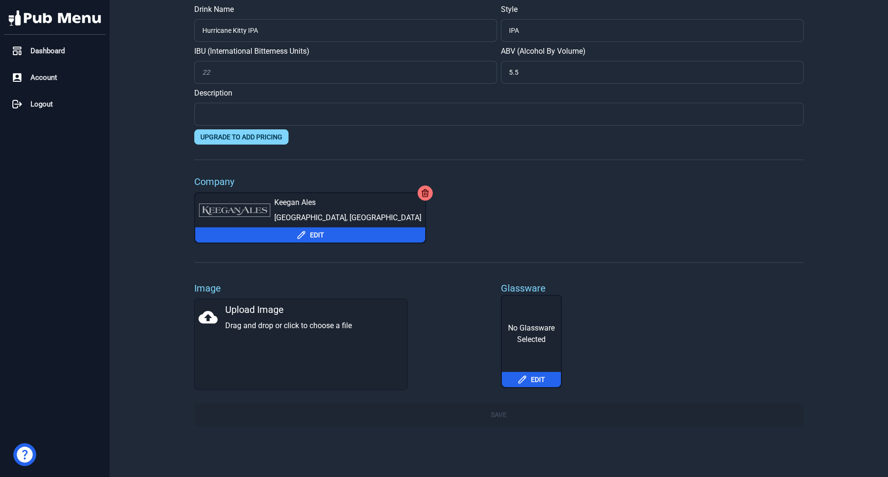
click at [321, 353] on div "Upload Image Drag and drop or click to choose a file" at bounding box center [300, 344] width 213 height 91
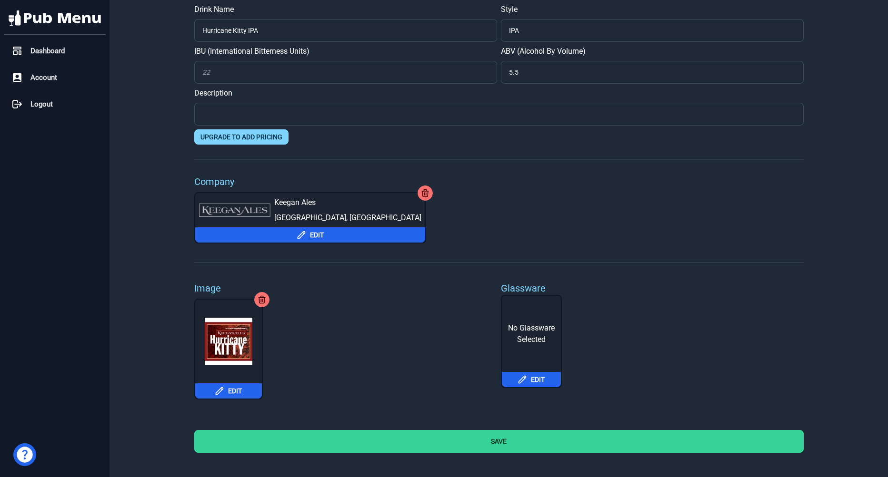
click at [467, 445] on button "Save" at bounding box center [498, 441] width 609 height 23
